Goal: Use online tool/utility

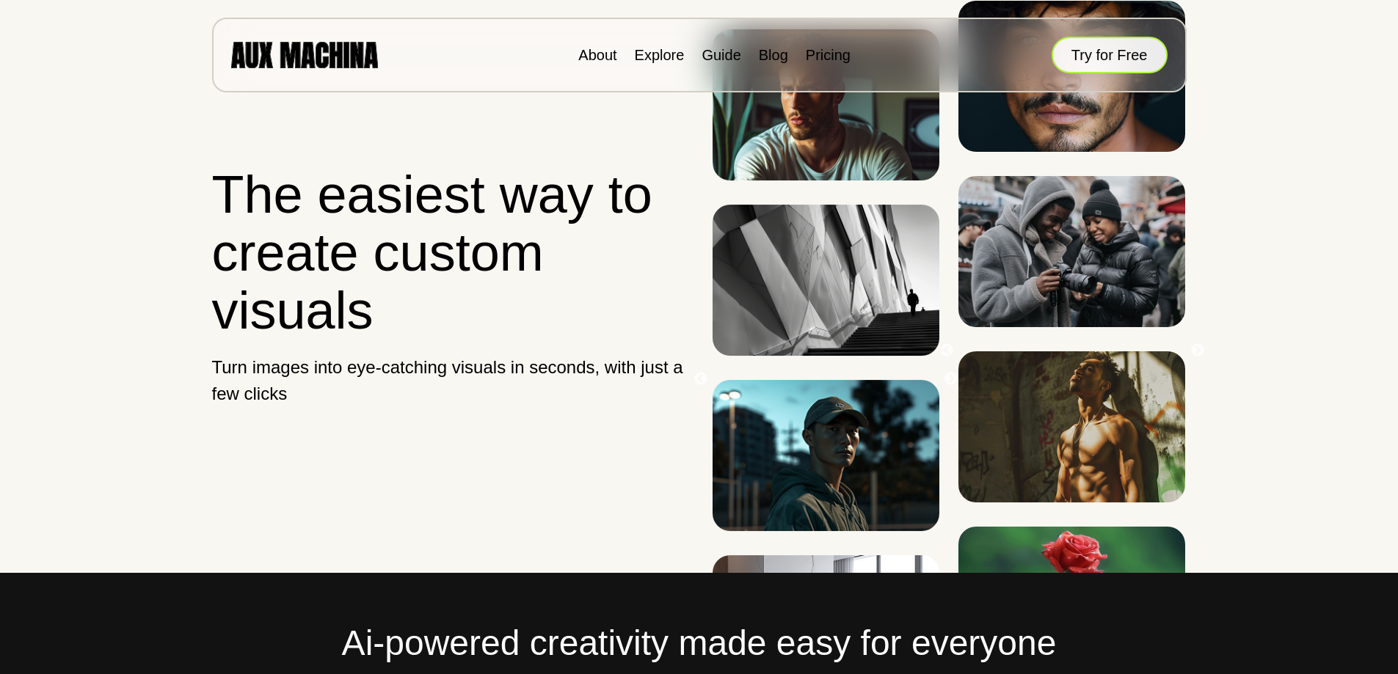
click at [1134, 44] on button "Try for Free" at bounding box center [1109, 55] width 116 height 37
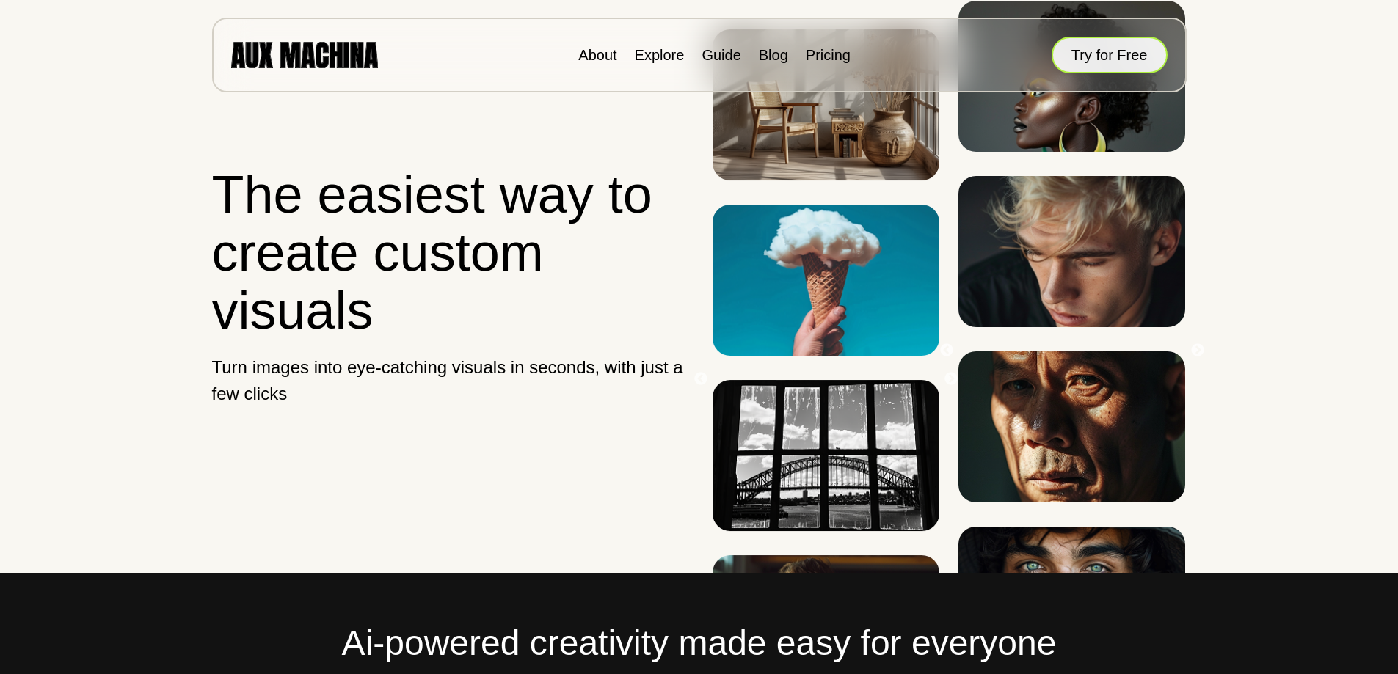
click at [1128, 44] on button "Try for Free" at bounding box center [1109, 55] width 116 height 37
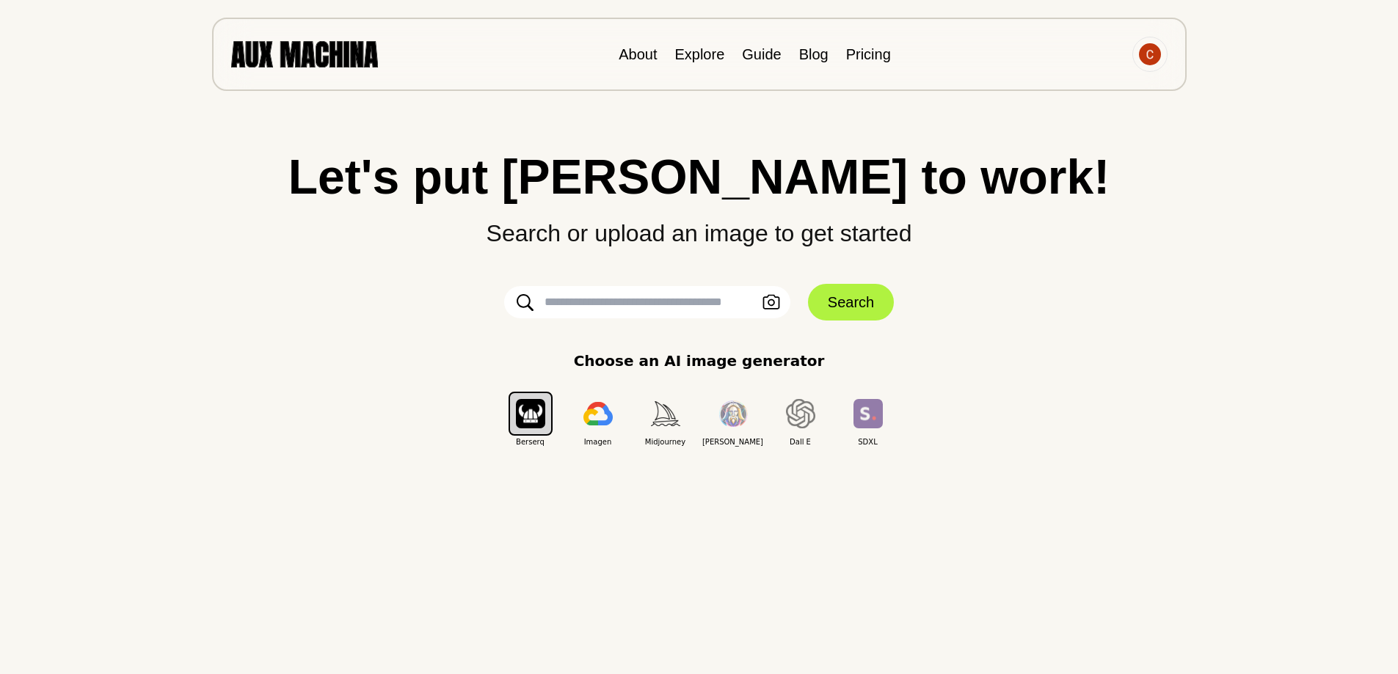
click at [594, 298] on input "text" at bounding box center [647, 302] width 286 height 32
click at [679, 308] on input "text" at bounding box center [647, 302] width 286 height 32
click at [771, 302] on icon "button" at bounding box center [771, 302] width 18 height 15
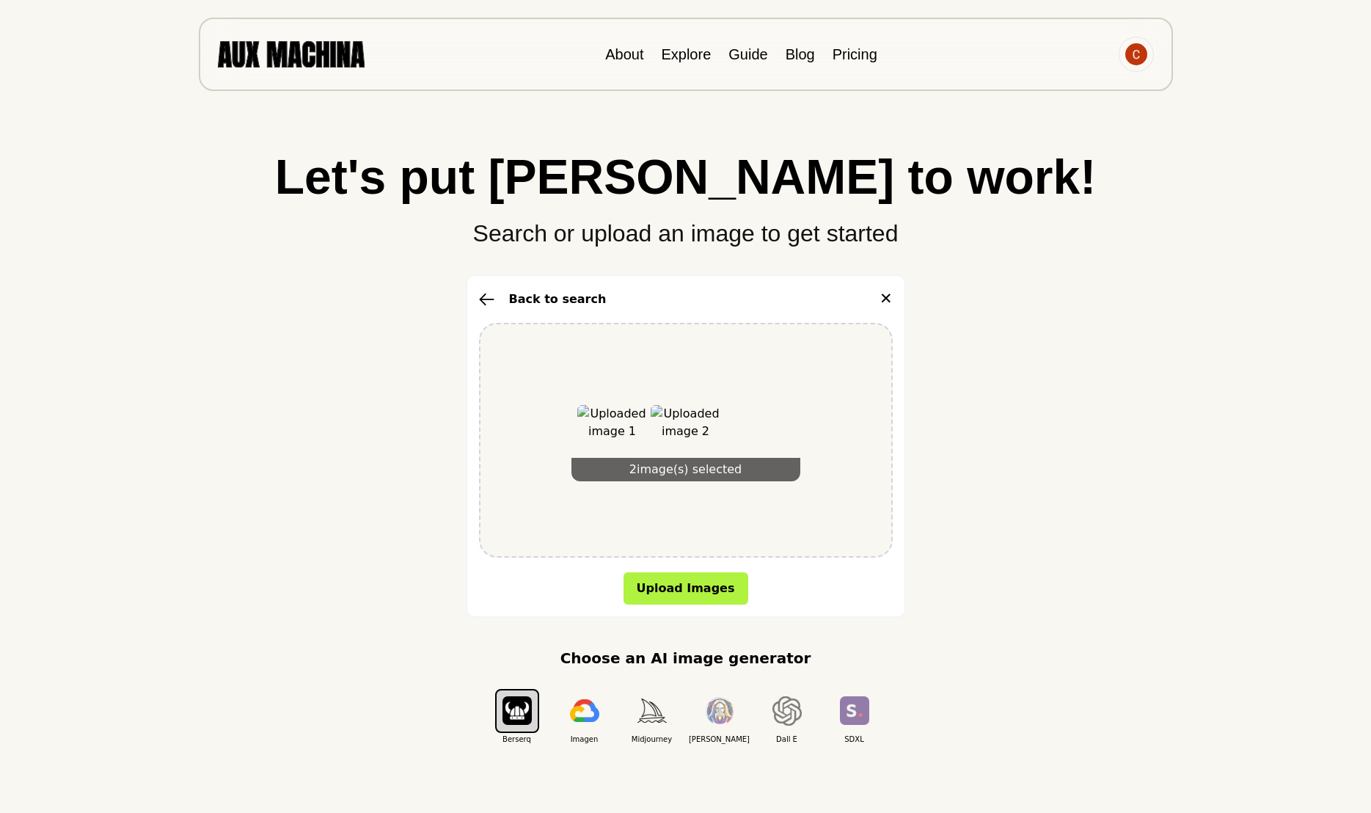
click at [695, 425] on img at bounding box center [686, 440] width 70 height 70
click at [481, 293] on icon "button" at bounding box center [486, 299] width 15 height 13
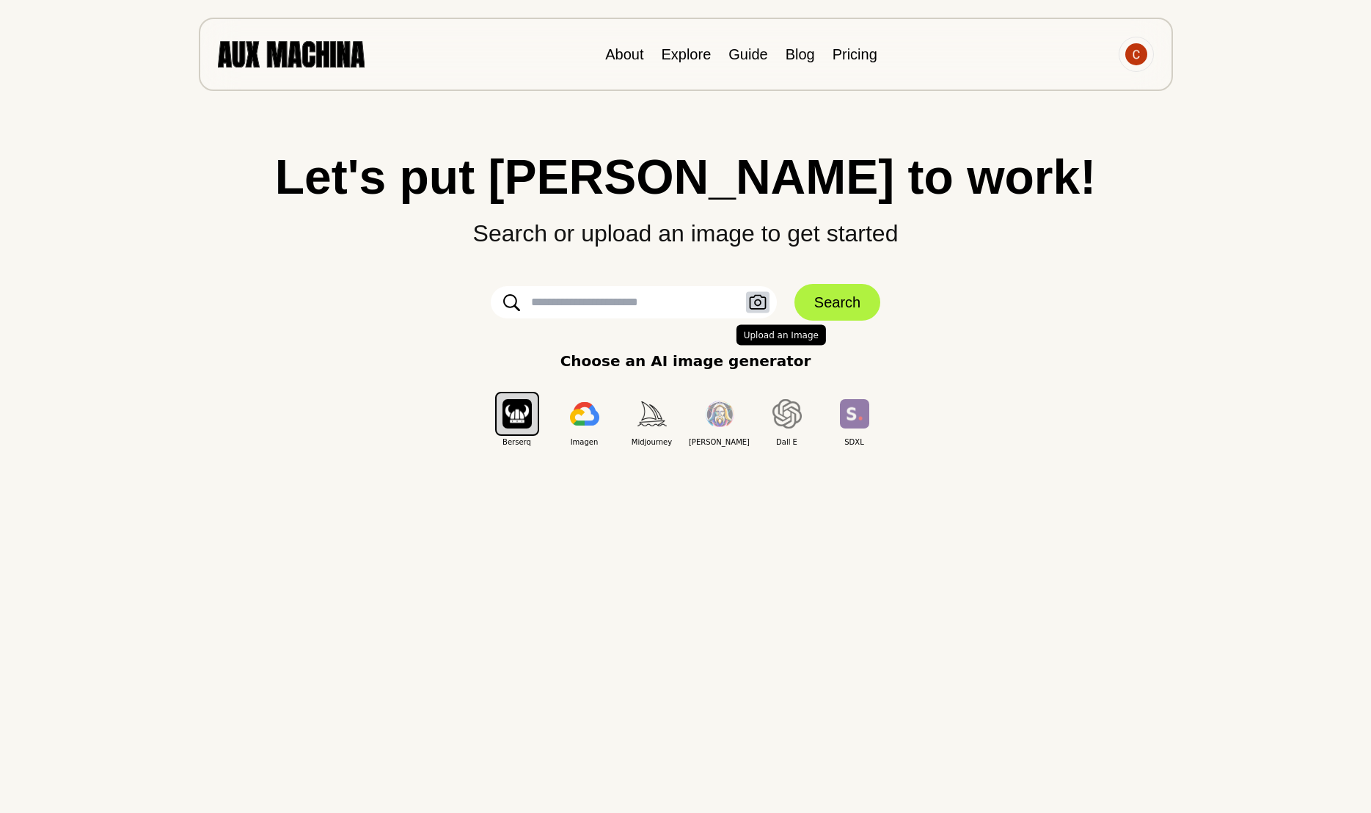
click at [758, 310] on button "Upload an Image" at bounding box center [757, 302] width 23 height 21
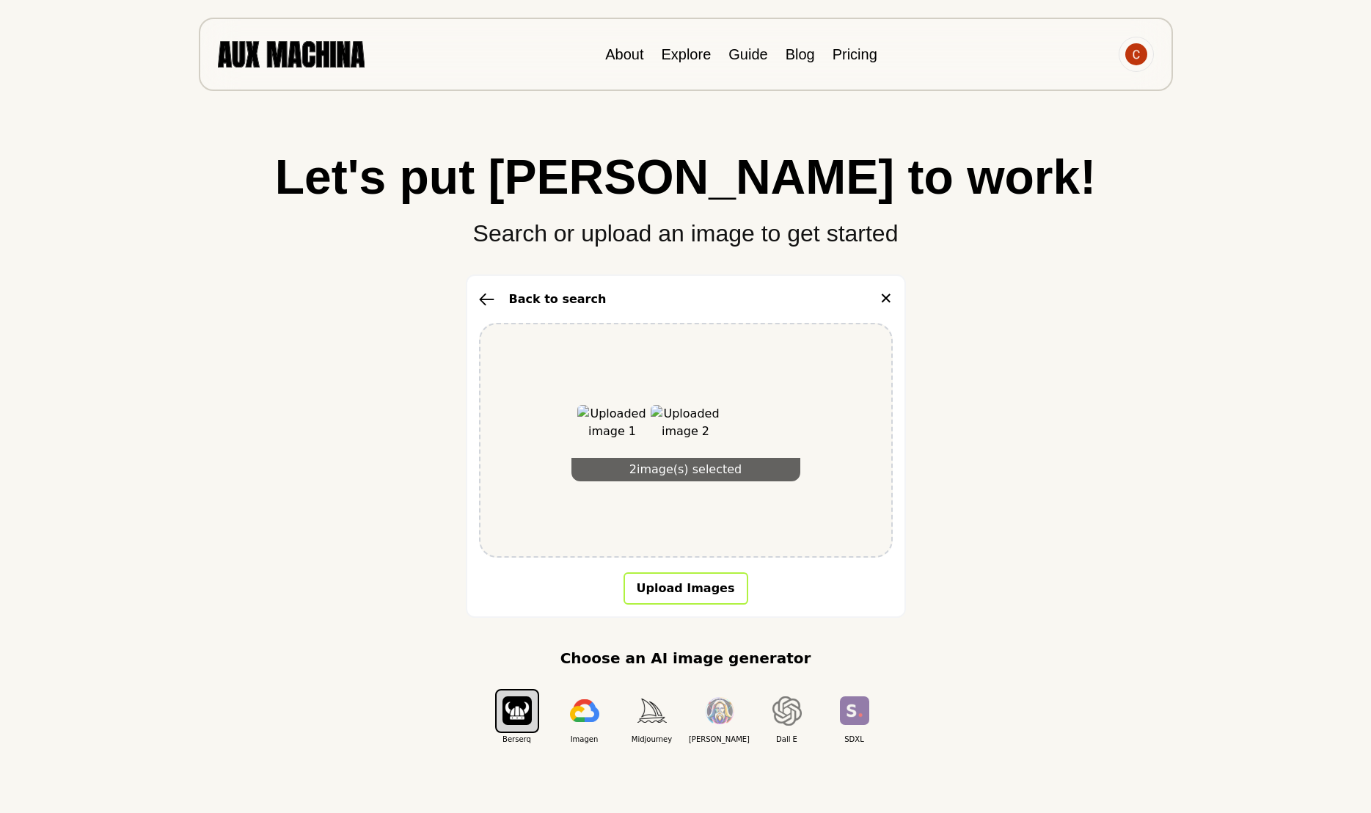
click at [702, 590] on button "Upload Images" at bounding box center [686, 588] width 125 height 32
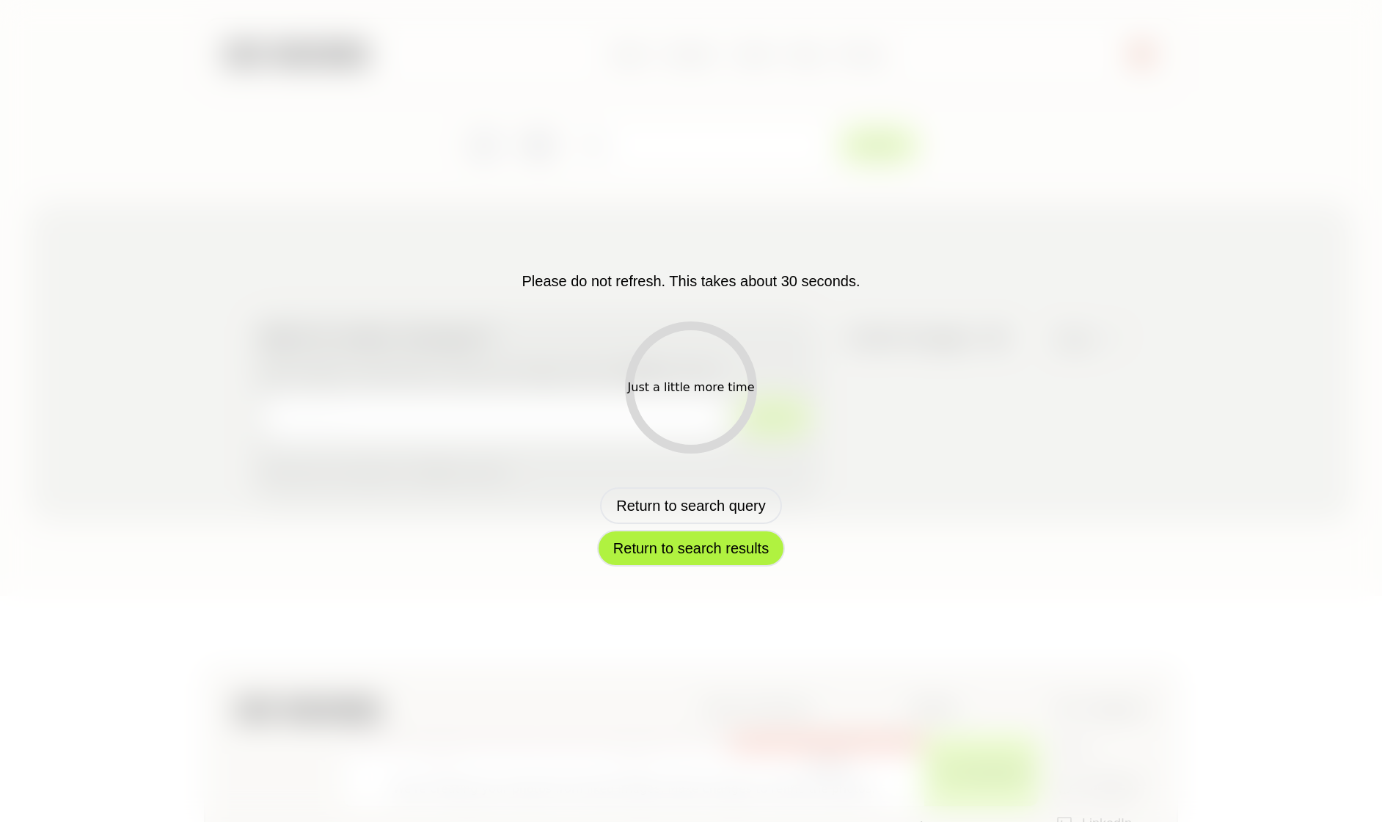
click at [640, 555] on button "Return to search results" at bounding box center [691, 548] width 188 height 37
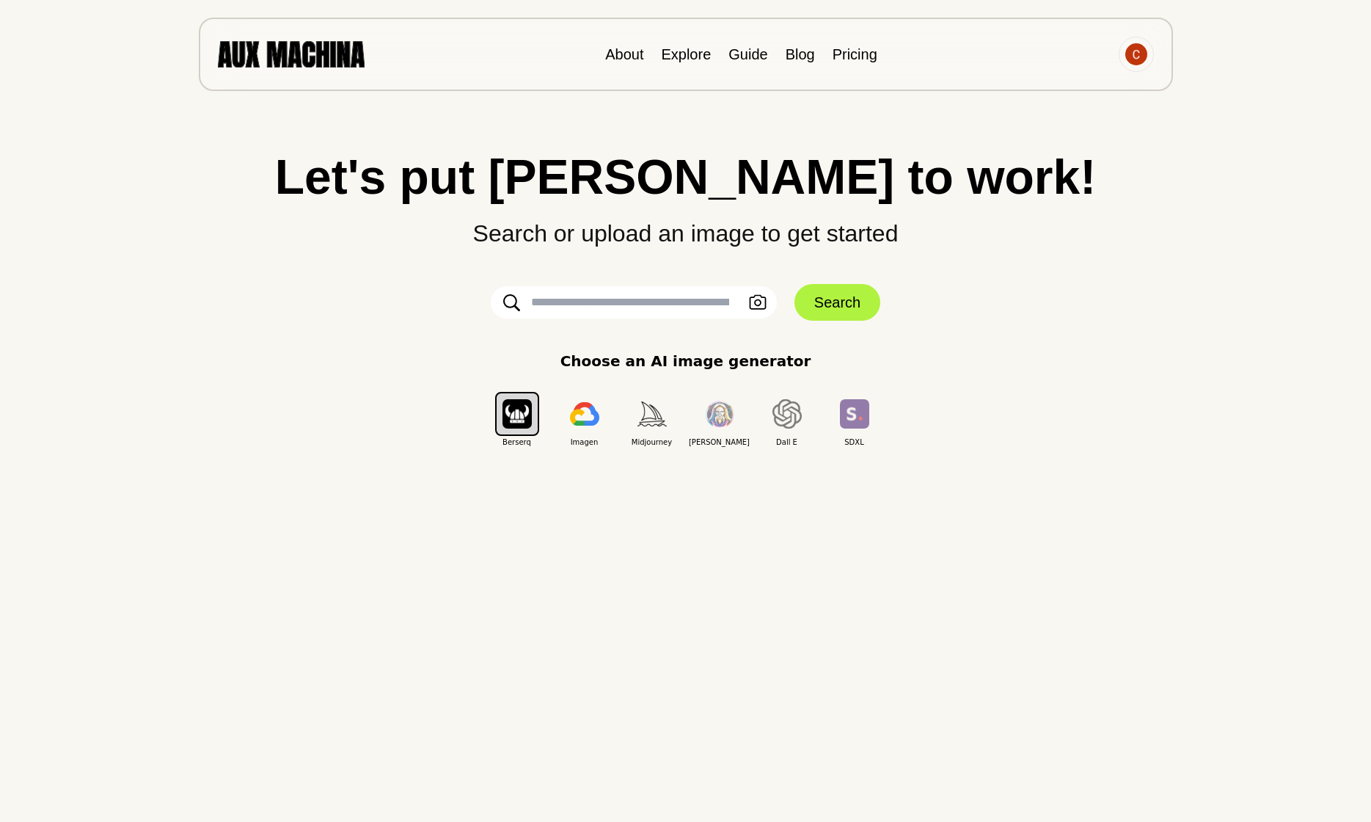
click at [660, 300] on input "text" at bounding box center [634, 302] width 286 height 32
click at [628, 313] on input "text" at bounding box center [634, 302] width 286 height 32
click at [841, 304] on button "Search" at bounding box center [838, 302] width 86 height 37
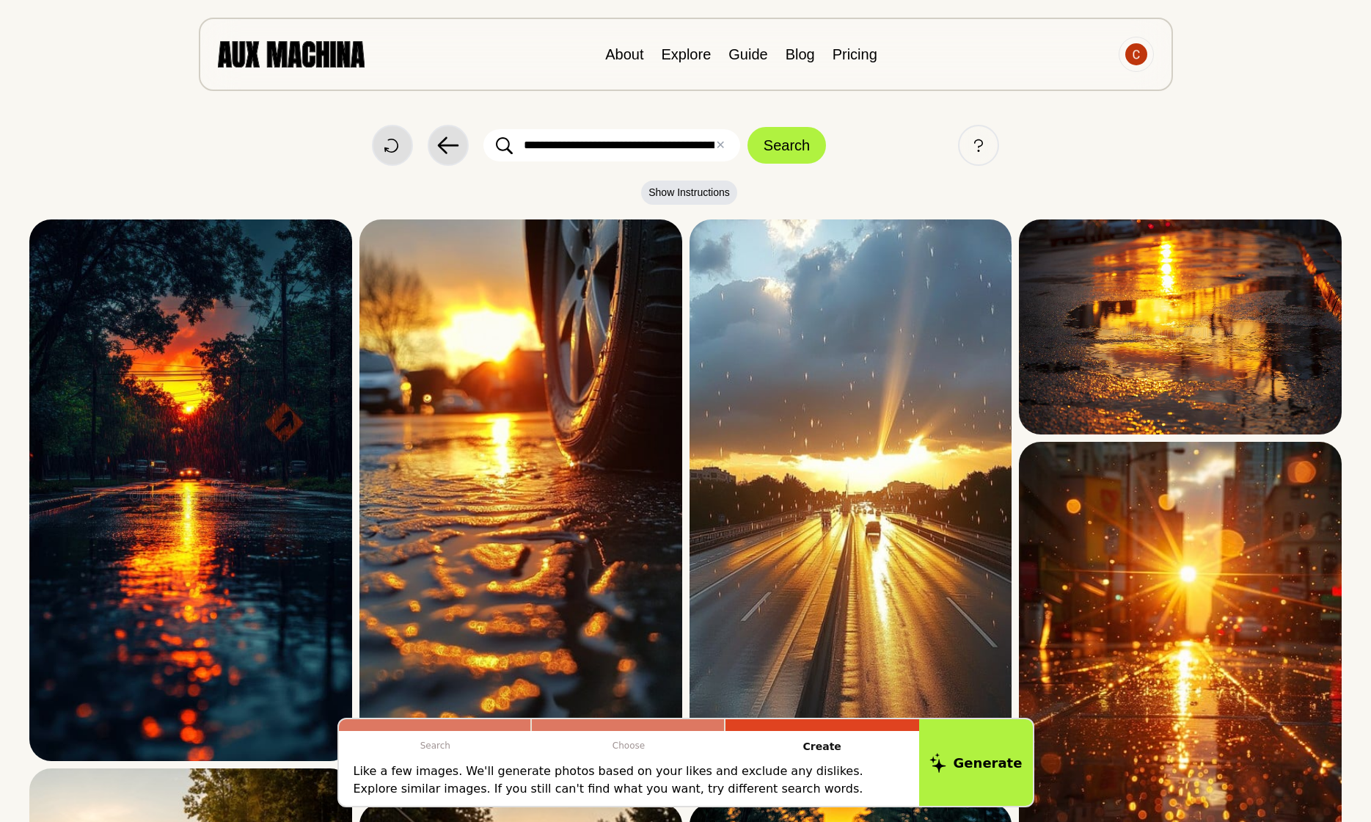
click at [580, 147] on input "**********" at bounding box center [611, 145] width 257 height 32
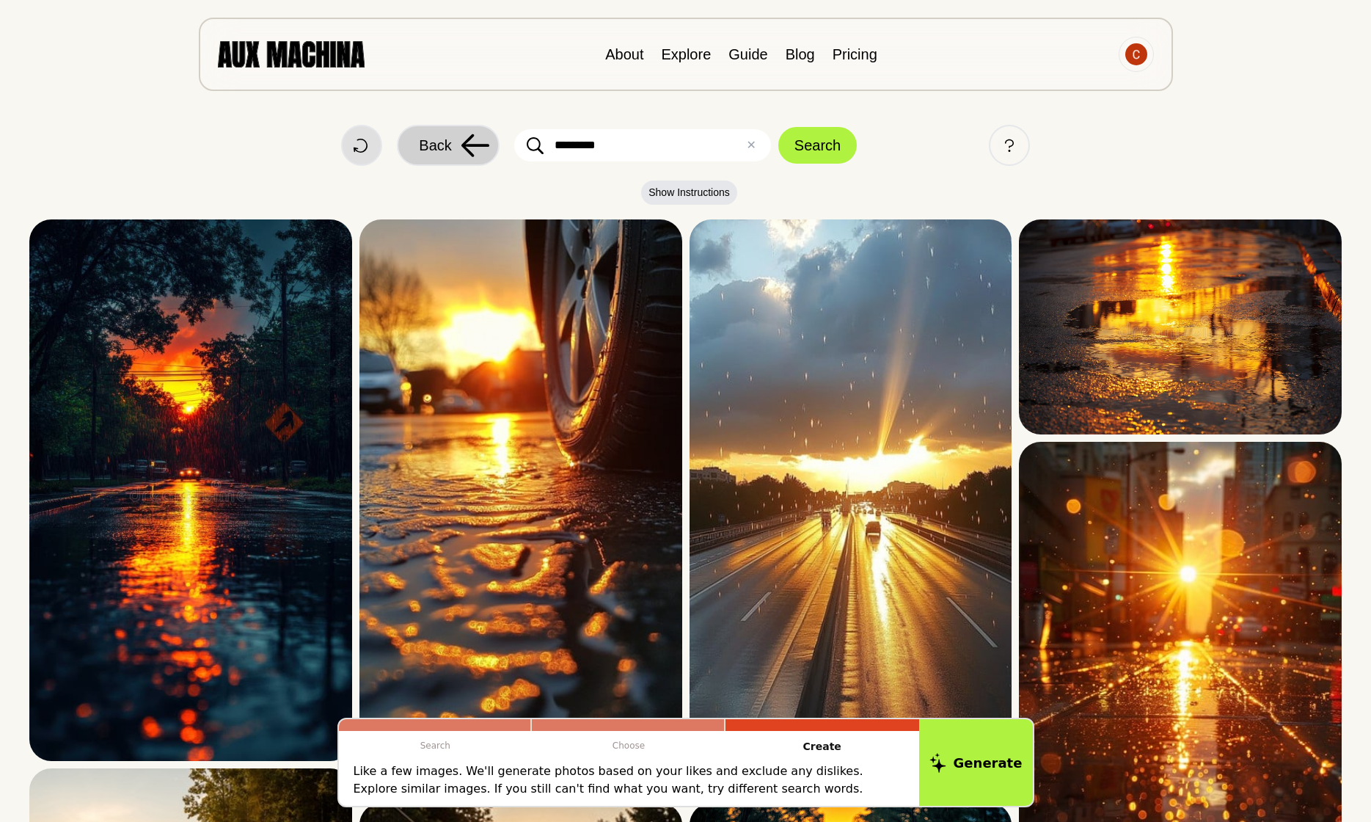
type input "*********"
click at [450, 147] on button "Back" at bounding box center [448, 145] width 103 height 41
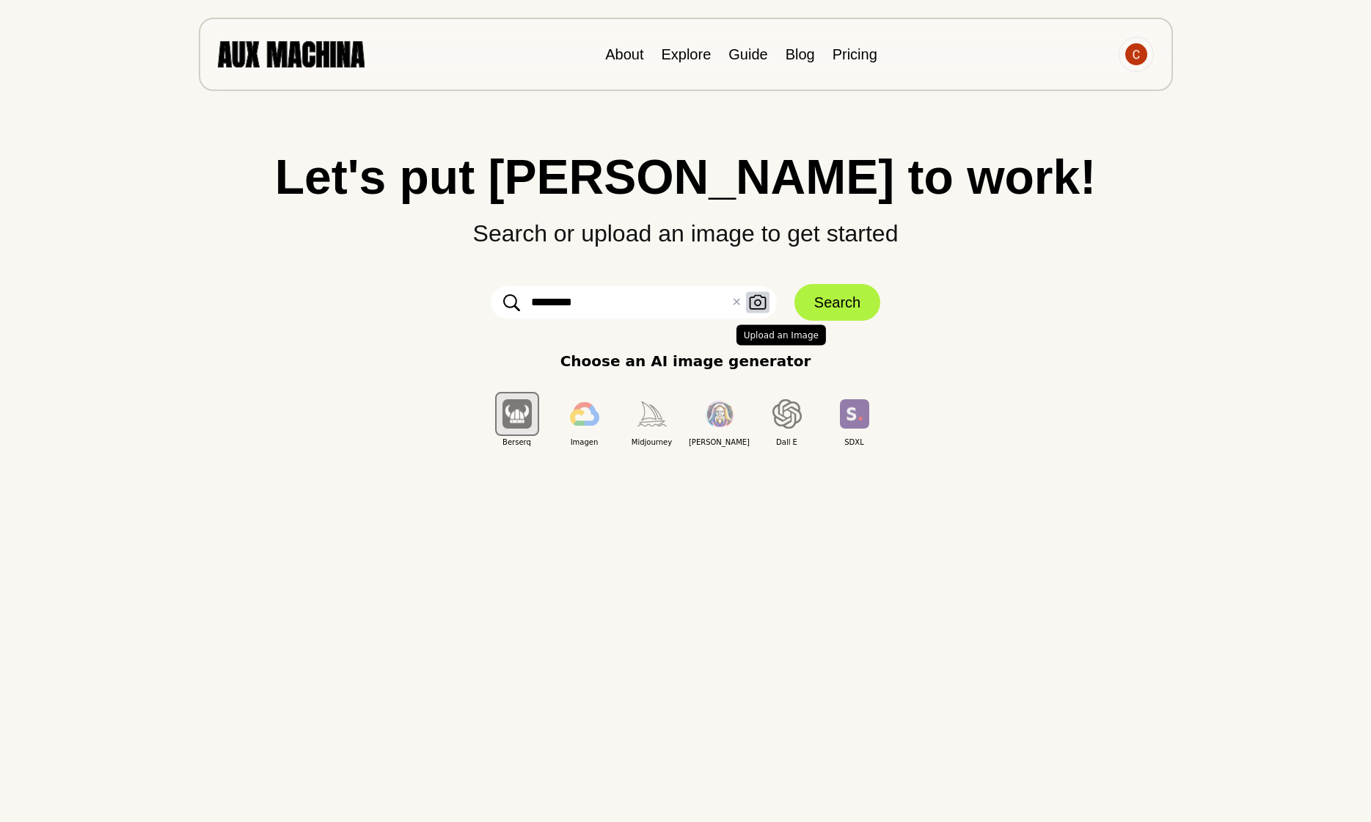
click at [767, 303] on button "Upload an Image" at bounding box center [757, 302] width 23 height 21
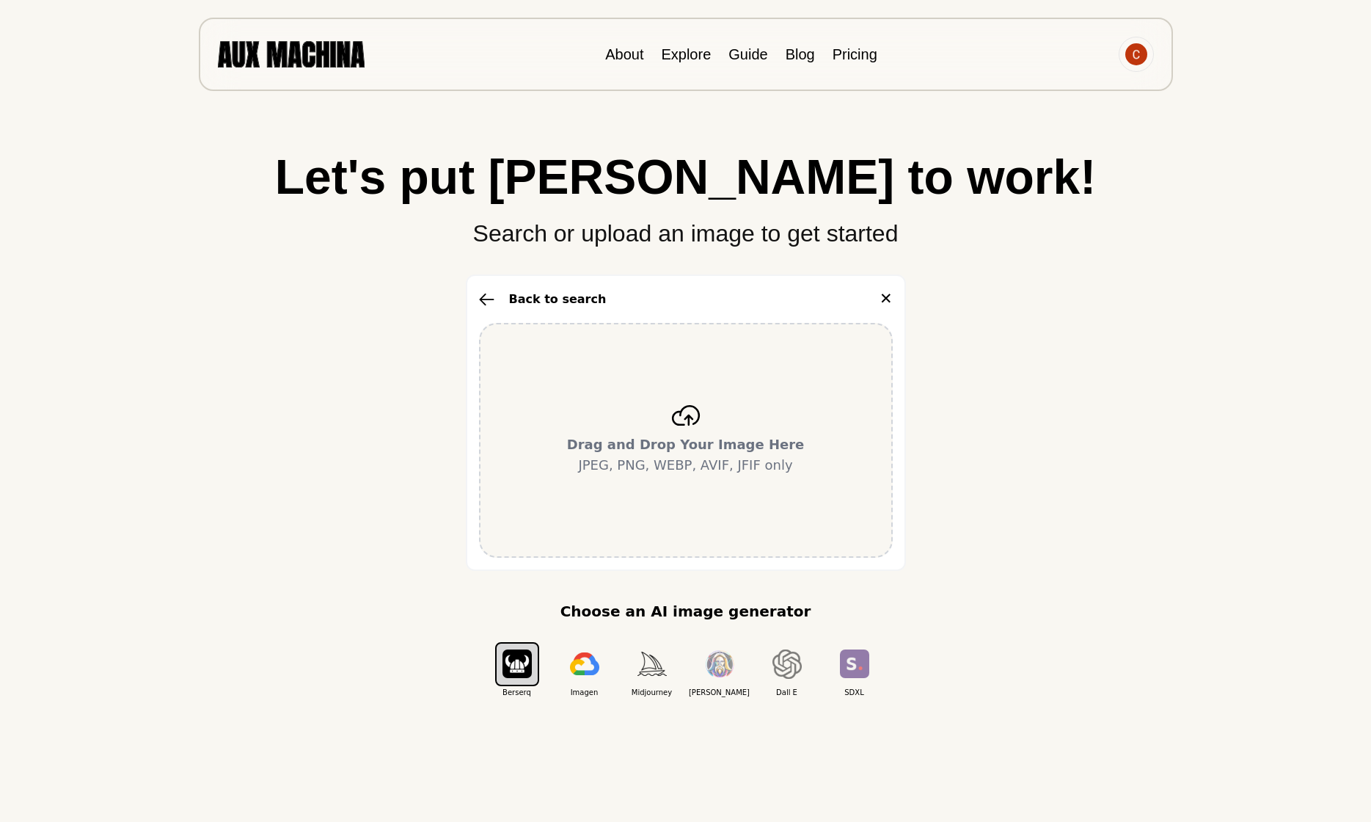
click at [602, 298] on div "Back to search ✕" at bounding box center [686, 299] width 414 height 23
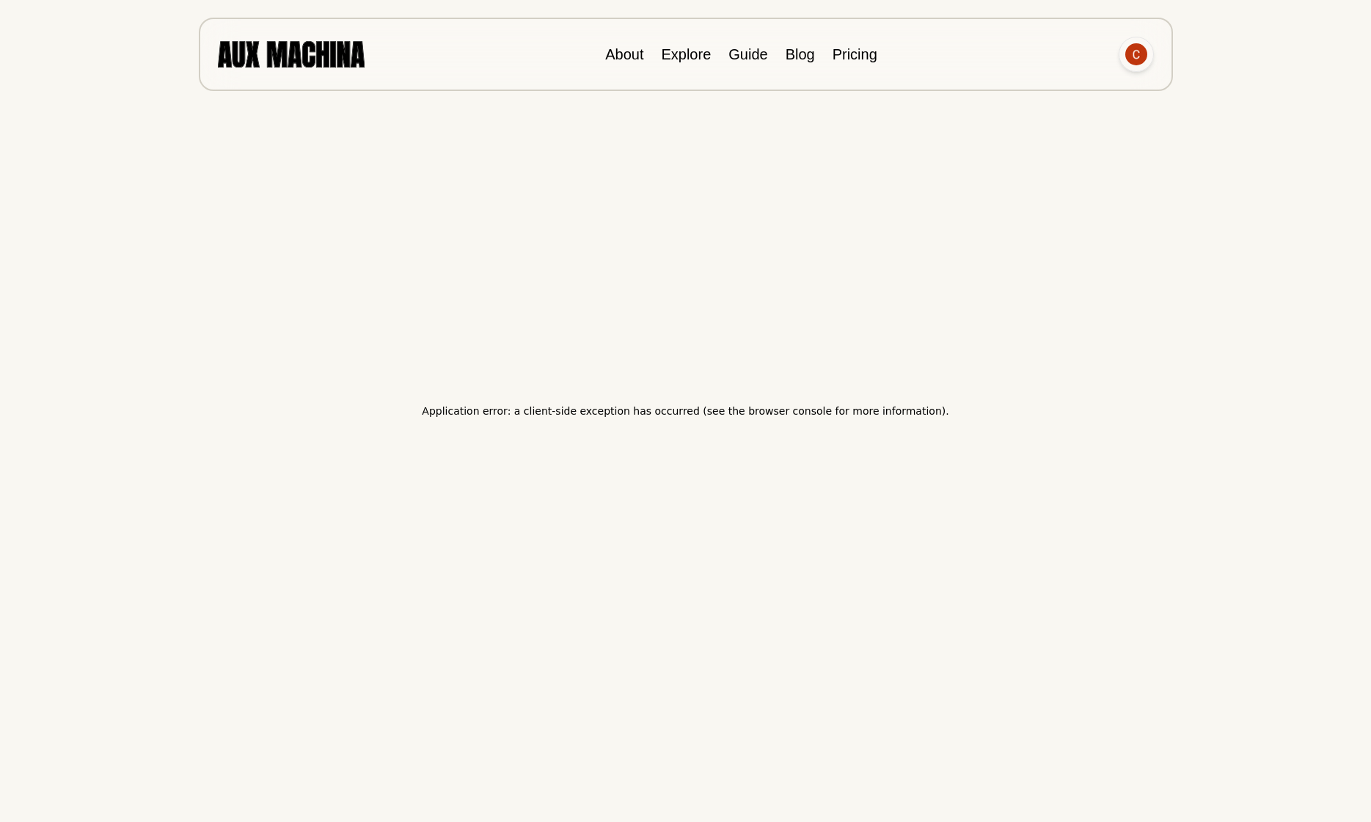
click at [1122, 56] on div at bounding box center [1136, 54] width 35 height 35
click at [1224, 63] on div "Application error: a client-side exception has occurred (see the browser consol…" at bounding box center [685, 411] width 1371 height 822
